Goal: Find specific page/section

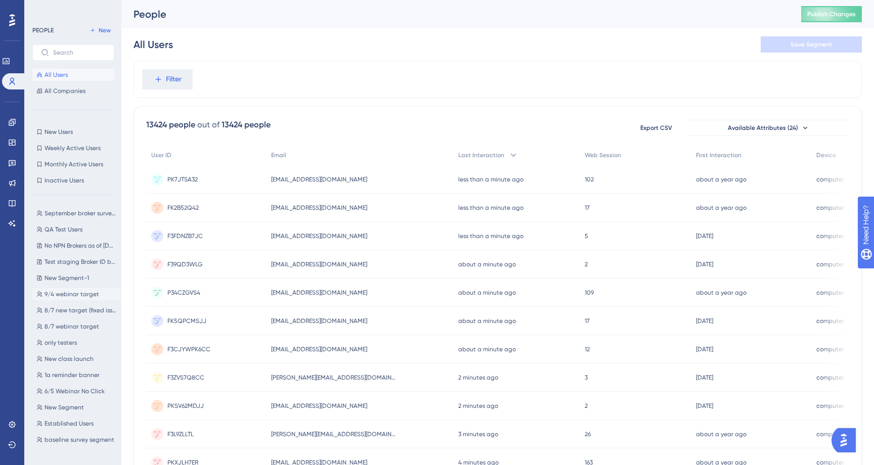
click at [73, 292] on span "9/4 webinar target" at bounding box center [72, 294] width 55 height 8
